Goal: Understand process/instructions

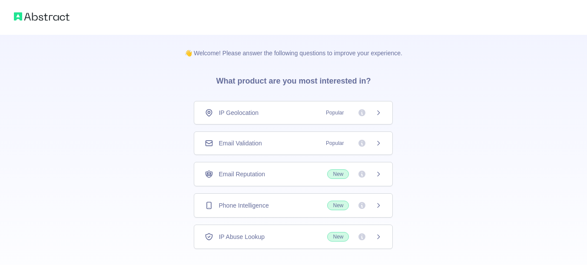
click at [301, 147] on div "Email Validation Popular" at bounding box center [293, 142] width 199 height 23
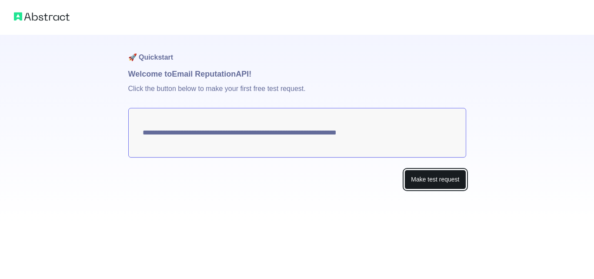
click at [436, 177] on button "Make test request" at bounding box center [434, 179] width 61 height 20
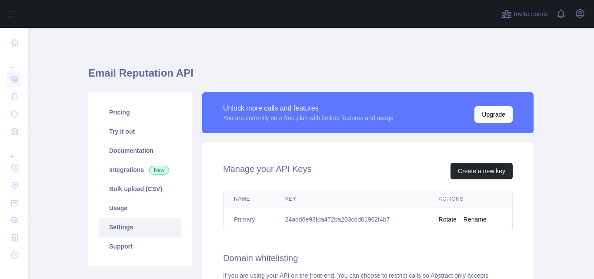
click at [316, 219] on td "24add6e98fda472ba203cdd01962f4b7" at bounding box center [351, 219] width 153 height 23
copy td "24add6e98fda472ba203cdd01962f4b7"
